Goal: Go to known website: Go to known website

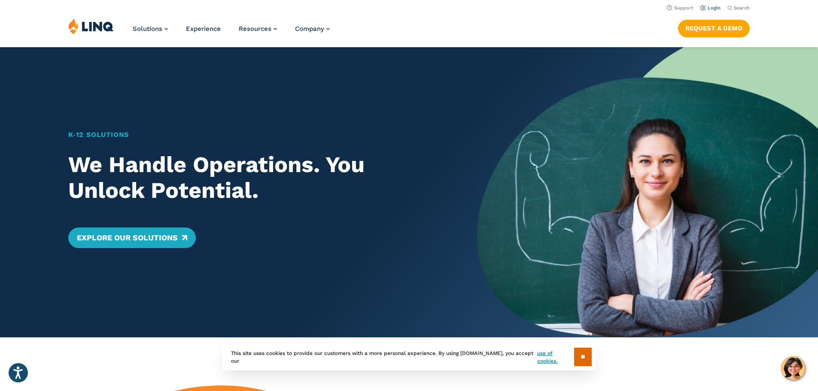
click at [709, 9] on link "Login" at bounding box center [710, 8] width 20 height 6
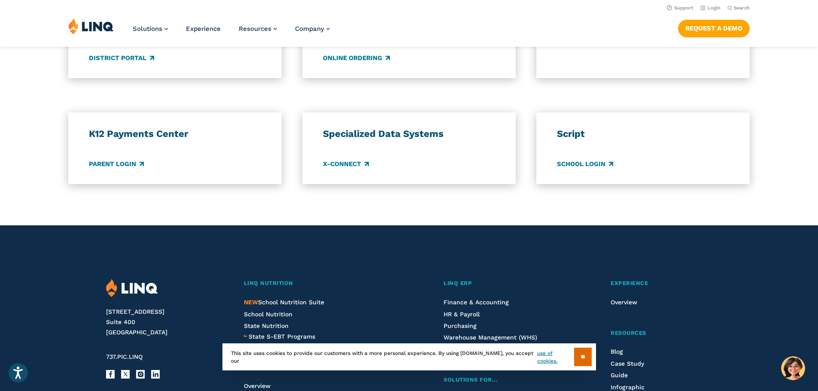
scroll to position [687, 0]
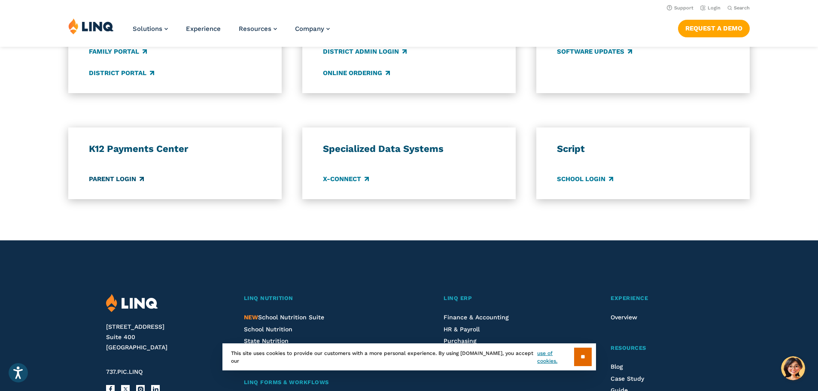
click at [104, 181] on link "Parent Login" at bounding box center [116, 178] width 55 height 9
